Goal: Task Accomplishment & Management: Complete application form

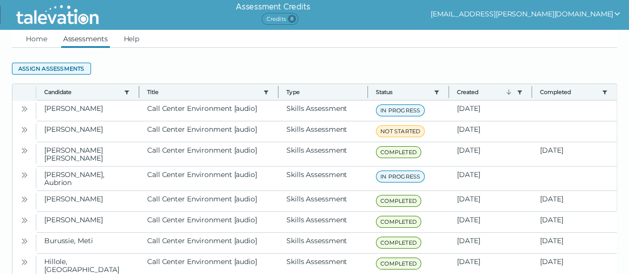
click at [42, 69] on button "Assign assessments" at bounding box center [51, 69] width 79 height 12
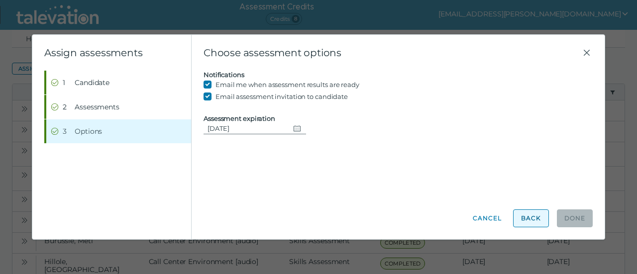
click at [531, 221] on button "Back" at bounding box center [531, 218] width 36 height 18
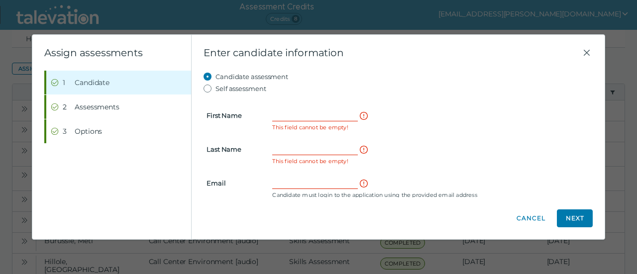
click at [292, 107] on form "First Name This field cannot be empty! Last Name This field cannot be empty! Em…" at bounding box center [397, 153] width 389 height 117
click at [292, 110] on input "First Name" at bounding box center [315, 115] width 86 height 12
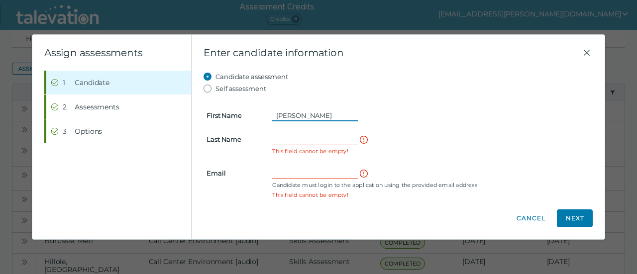
type input "Ryan"
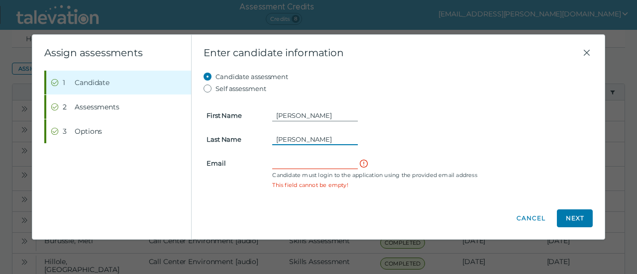
type input "Nortz"
type input "Ryannortzmail@gmail.com"
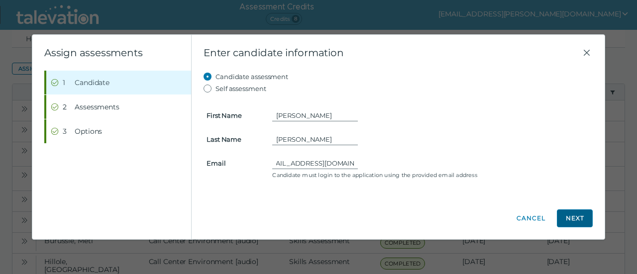
click at [573, 215] on button "Next" at bounding box center [575, 218] width 36 height 18
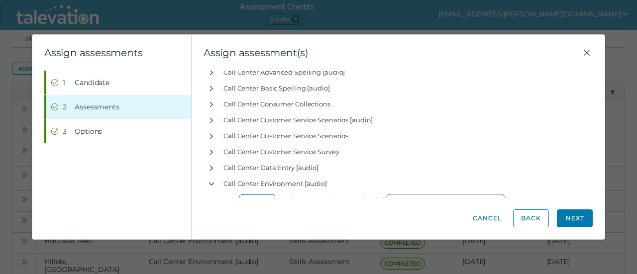
scroll to position [3102, 0]
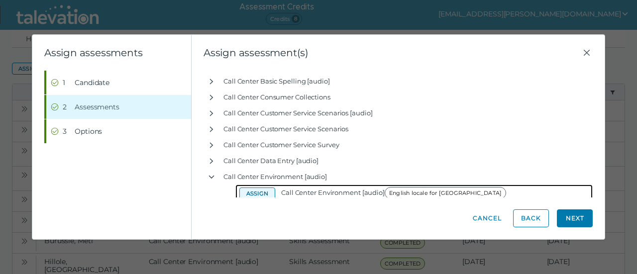
click at [258, 194] on button "Assign" at bounding box center [257, 194] width 36 height 12
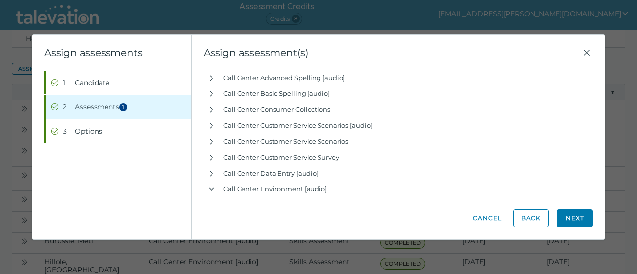
scroll to position [3118, 0]
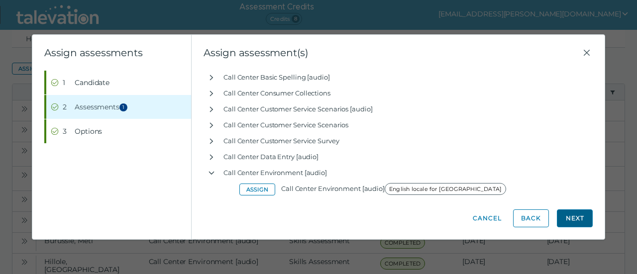
click at [571, 212] on button "Next" at bounding box center [575, 218] width 36 height 18
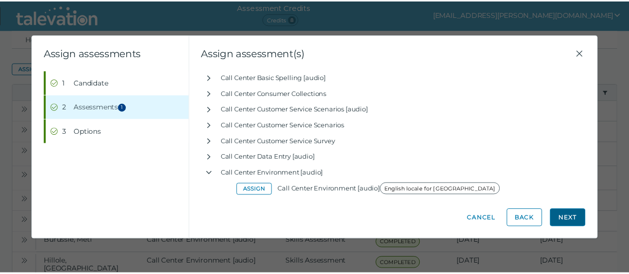
scroll to position [0, 0]
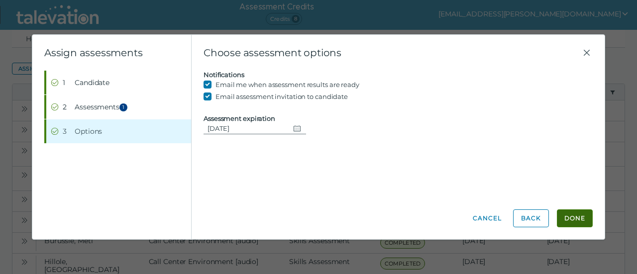
click at [570, 219] on button "Done" at bounding box center [575, 218] width 36 height 18
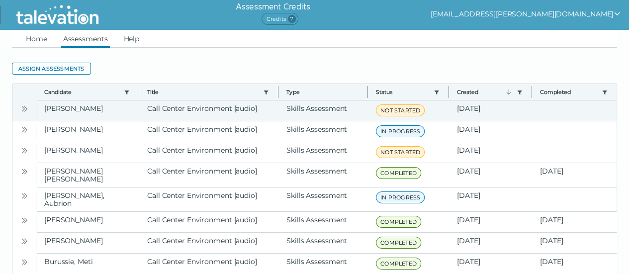
click at [20, 109] on button "Open" at bounding box center [24, 108] width 12 height 12
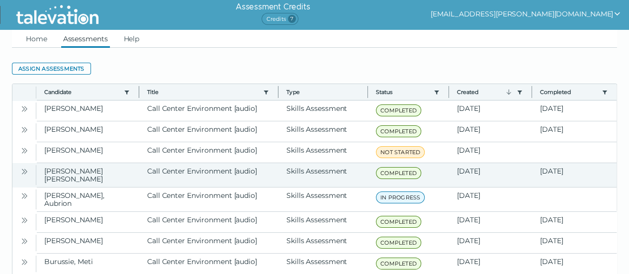
click at [23, 171] on icon "Open" at bounding box center [24, 172] width 8 height 8
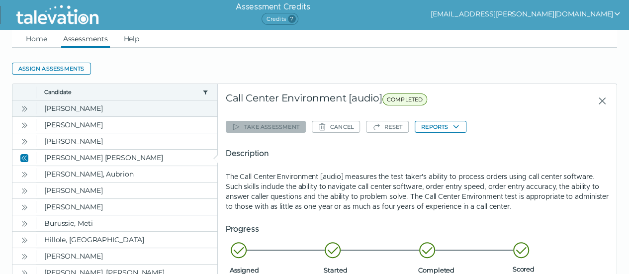
click at [25, 110] on icon "Open" at bounding box center [25, 108] width 3 height 5
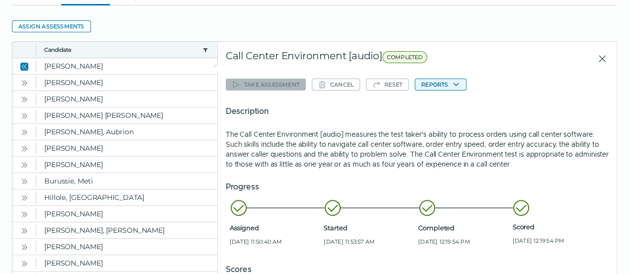
click at [428, 85] on button "Reports" at bounding box center [441, 85] width 52 height 12
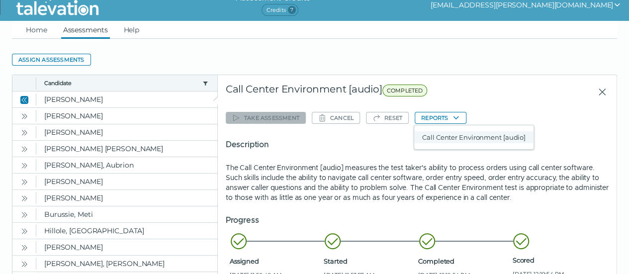
click at [440, 139] on button "Call Center Environment [audio]" at bounding box center [473, 137] width 119 height 12
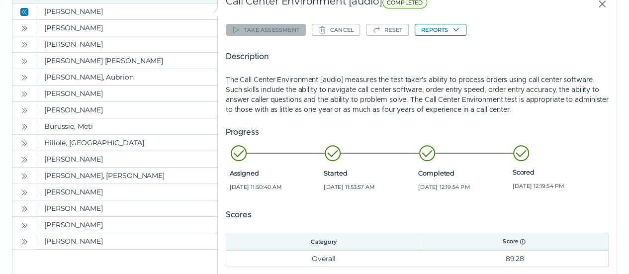
scroll to position [98, 0]
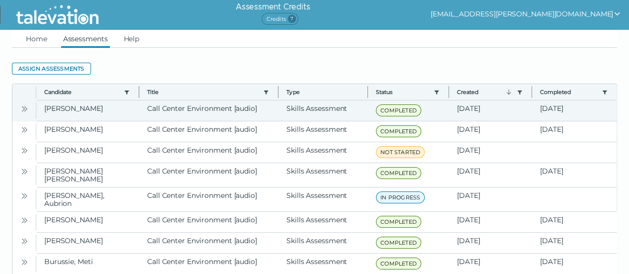
click at [22, 104] on button "Open" at bounding box center [24, 108] width 12 height 12
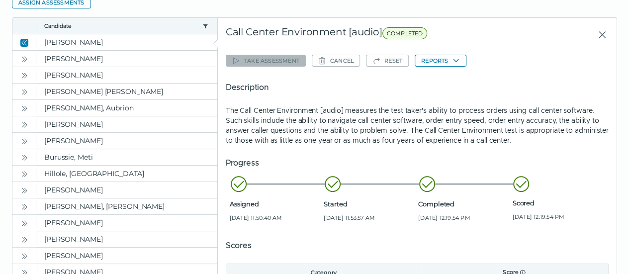
scroll to position [95, 0]
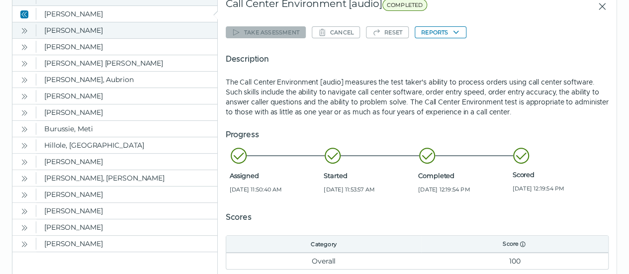
click at [22, 31] on icon "Open" at bounding box center [24, 31] width 8 height 8
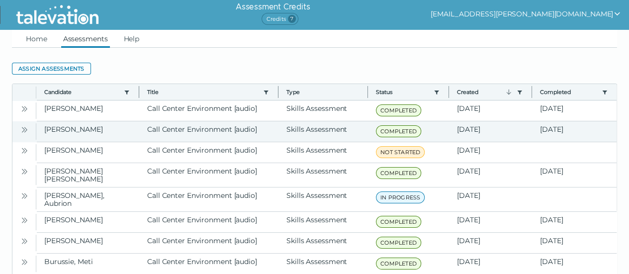
click at [23, 127] on icon "Open" at bounding box center [24, 130] width 8 height 8
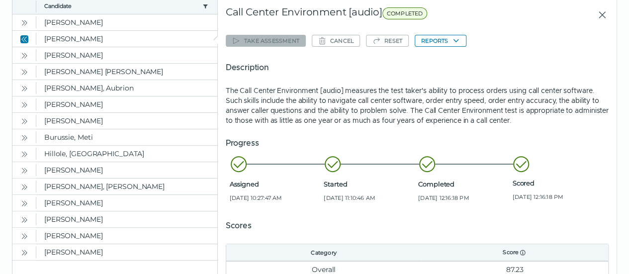
scroll to position [88, 0]
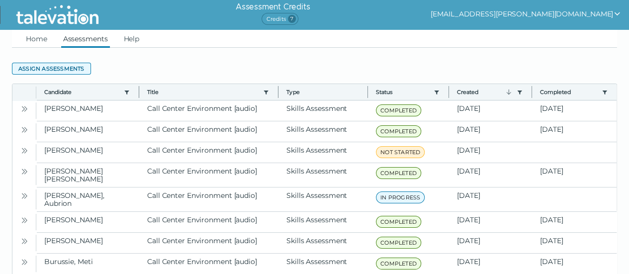
click at [41, 65] on button "Assign assessments" at bounding box center [51, 69] width 79 height 12
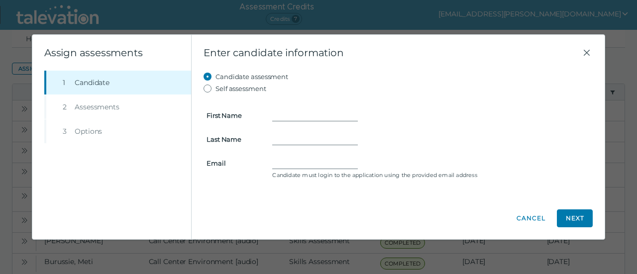
click at [275, 108] on form "First Name Last Name Email Candidate must login to the application using the pr…" at bounding box center [397, 139] width 389 height 88
click at [284, 112] on input "First Name" at bounding box center [315, 115] width 86 height 12
type input "Tyrena"
type input "Arnold"
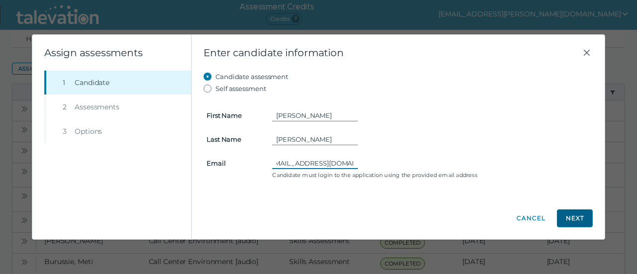
type input "tyrenaarnold@icloud.com"
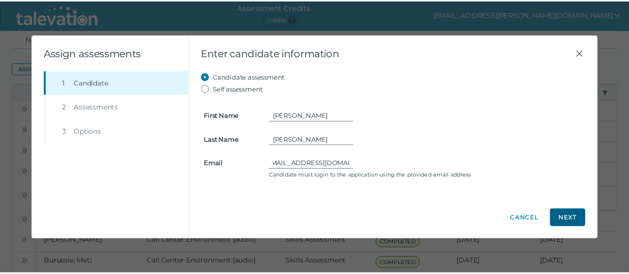
scroll to position [0, 0]
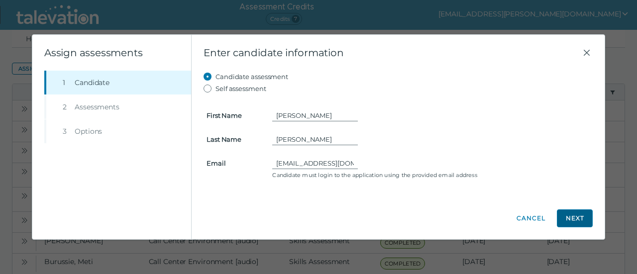
click at [574, 223] on button "Next" at bounding box center [575, 218] width 36 height 18
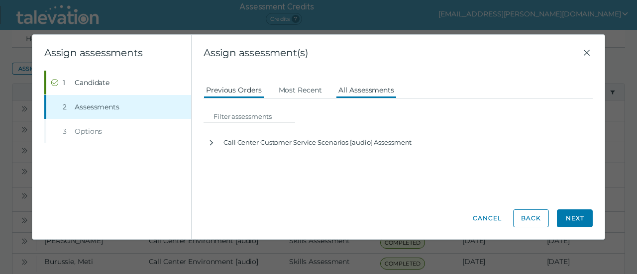
click at [386, 91] on button "All Assessments" at bounding box center [366, 90] width 61 height 18
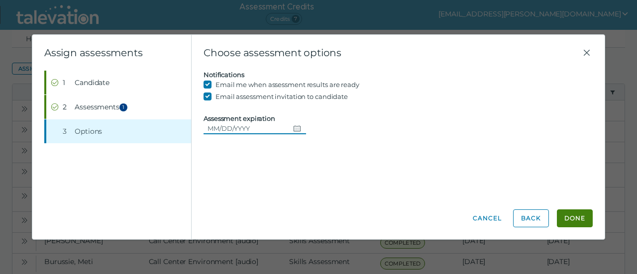
click at [250, 127] on input "Assessment expiration" at bounding box center [246, 128] width 86 height 12
click at [581, 218] on button "Done" at bounding box center [575, 218] width 36 height 18
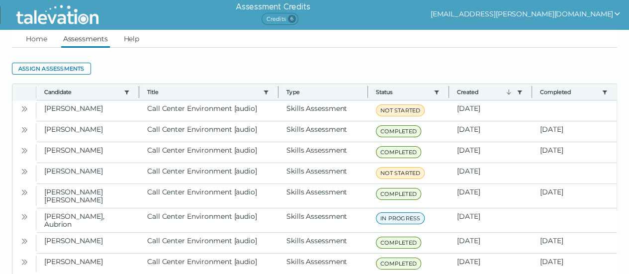
click at [124, 63] on clr-dg-action-bar "Assign assessments" at bounding box center [314, 69] width 605 height 18
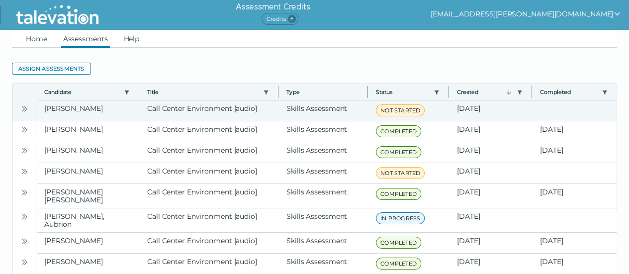
click at [24, 107] on icon "Open" at bounding box center [24, 109] width 8 height 8
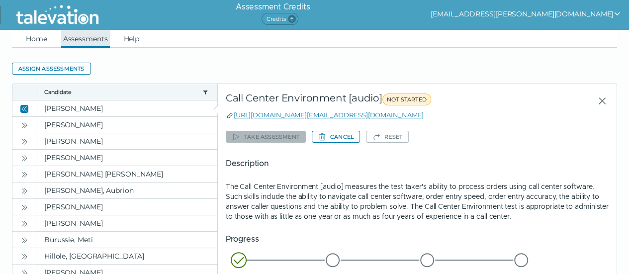
click at [45, 41] on link "Home" at bounding box center [36, 39] width 25 height 18
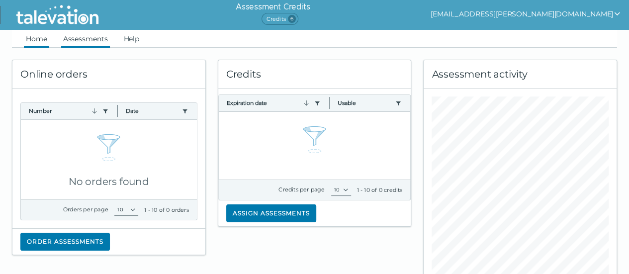
click at [78, 39] on link "Assessments" at bounding box center [85, 39] width 49 height 18
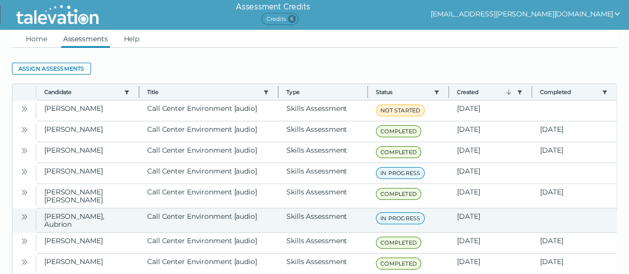
click at [23, 213] on icon "Open" at bounding box center [24, 217] width 8 height 8
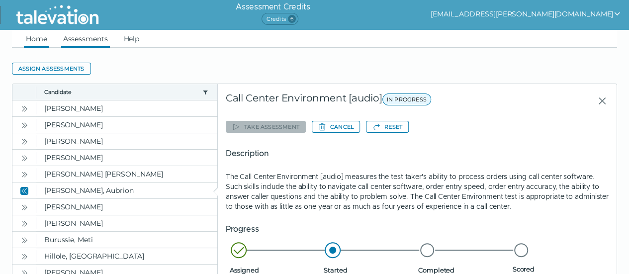
click at [32, 35] on link "Home" at bounding box center [36, 39] width 25 height 18
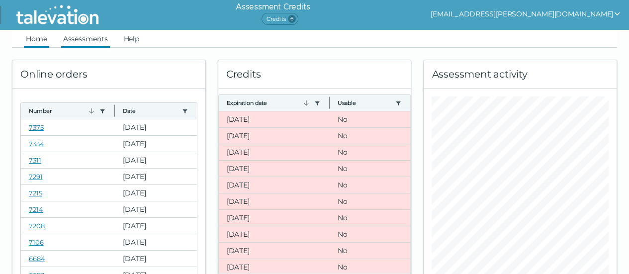
click at [80, 41] on link "Assessments" at bounding box center [85, 39] width 49 height 18
